Goal: Find specific page/section: Find specific page/section

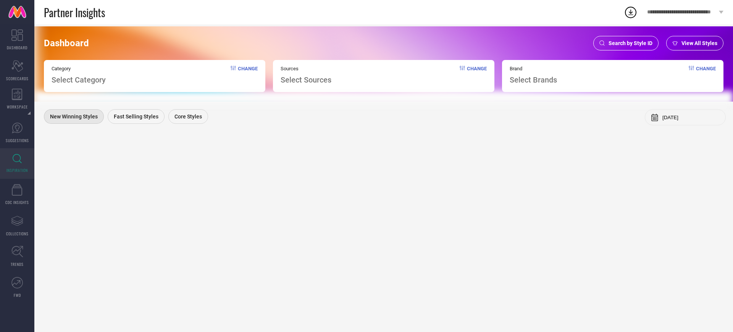
click at [624, 31] on div "Dashboard Search by Style ID View All Styles Category Select Category Change So…" at bounding box center [383, 63] width 698 height 75
click at [617, 37] on div "Search by Style ID" at bounding box center [625, 43] width 65 height 14
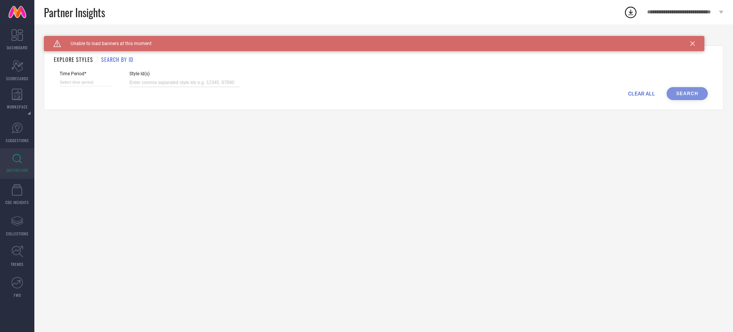
click at [199, 81] on input at bounding box center [184, 82] width 111 height 9
